Goal: Task Accomplishment & Management: Use online tool/utility

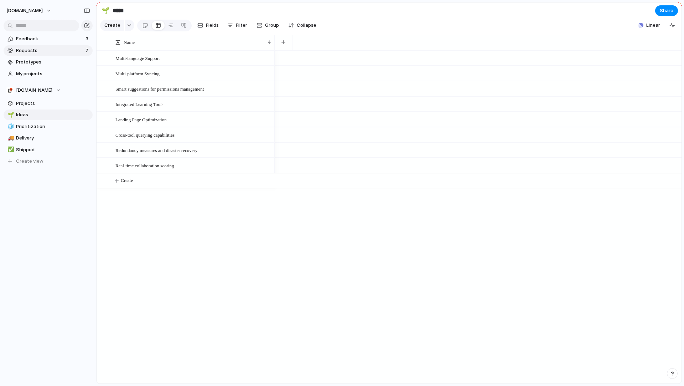
click at [40, 50] on span "Requests" at bounding box center [49, 50] width 67 height 7
